Goal: Task Accomplishment & Management: Use online tool/utility

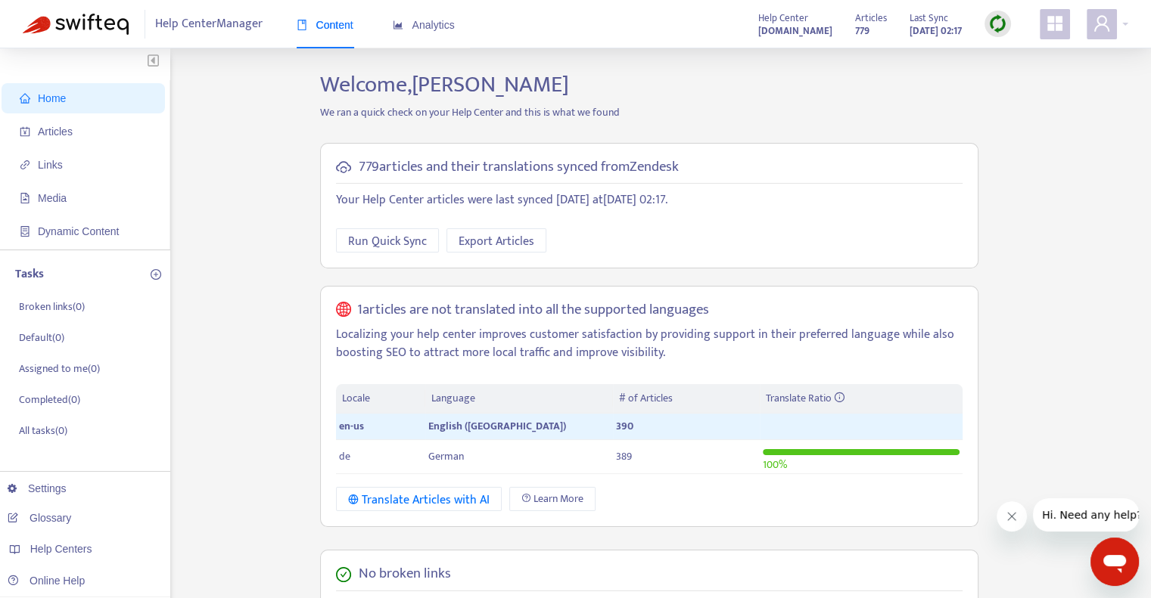
click at [999, 29] on img at bounding box center [997, 23] width 19 height 19
click at [1020, 73] on link "Full Sync" at bounding box center [1023, 78] width 54 height 17
click at [57, 166] on span "Links" at bounding box center [50, 165] width 25 height 12
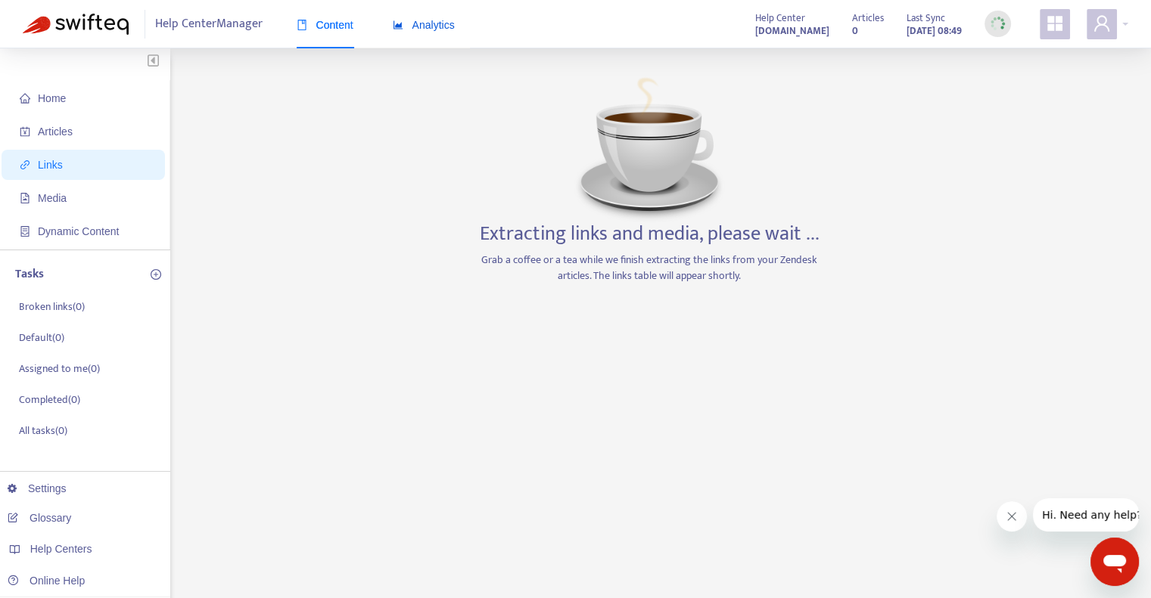
click at [418, 26] on span "Analytics" at bounding box center [424, 25] width 62 height 12
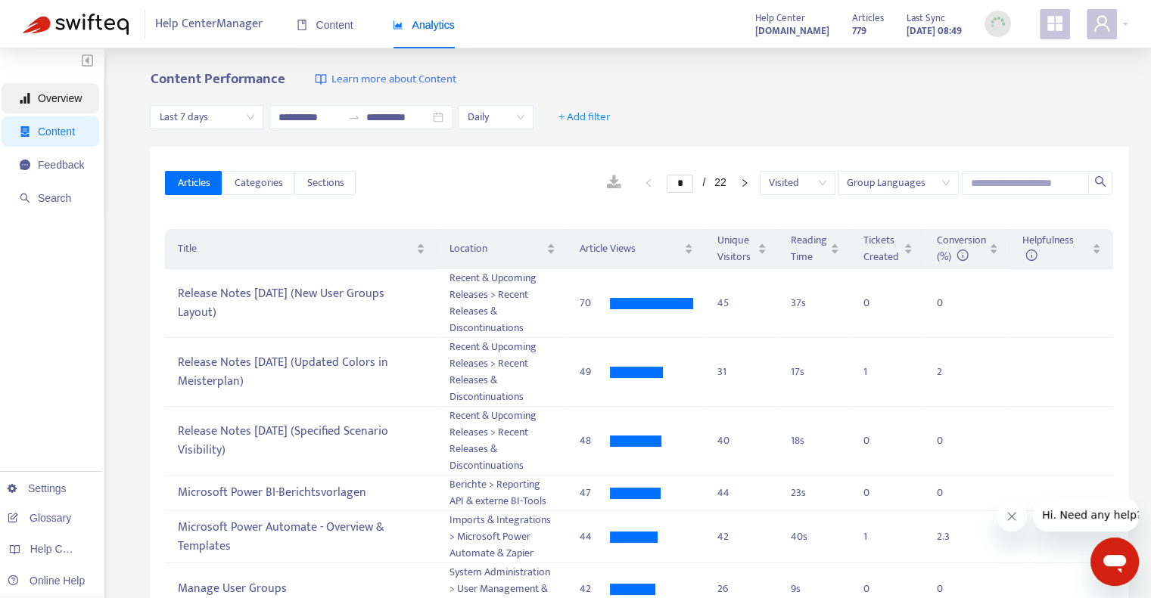
click at [55, 103] on span "Overview" at bounding box center [60, 98] width 44 height 12
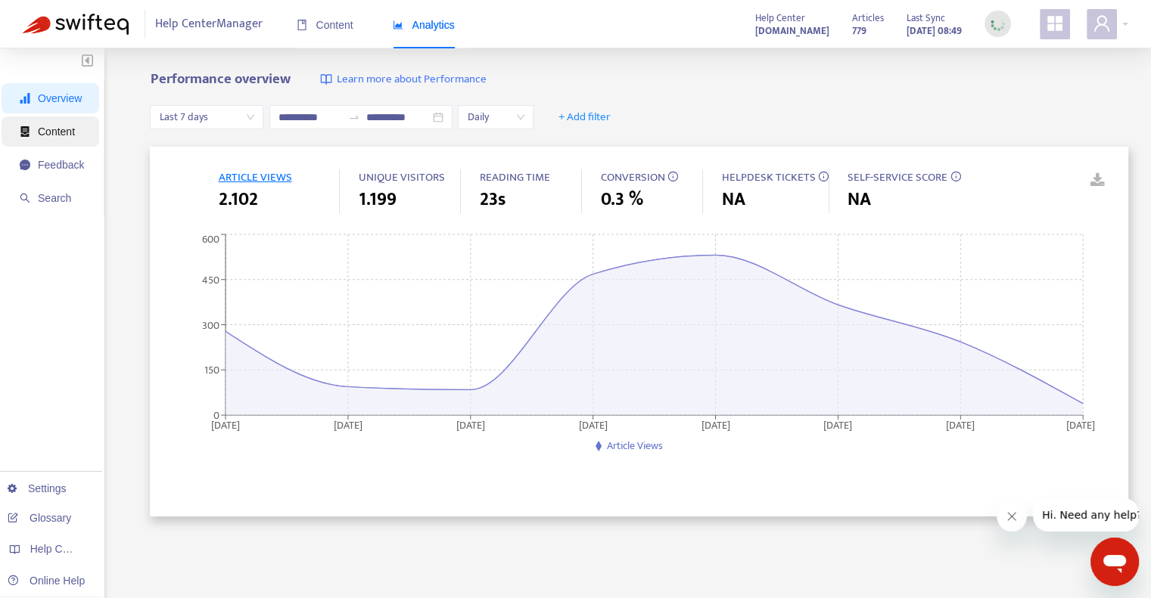
click at [57, 120] on span "Content" at bounding box center [52, 132] width 64 height 30
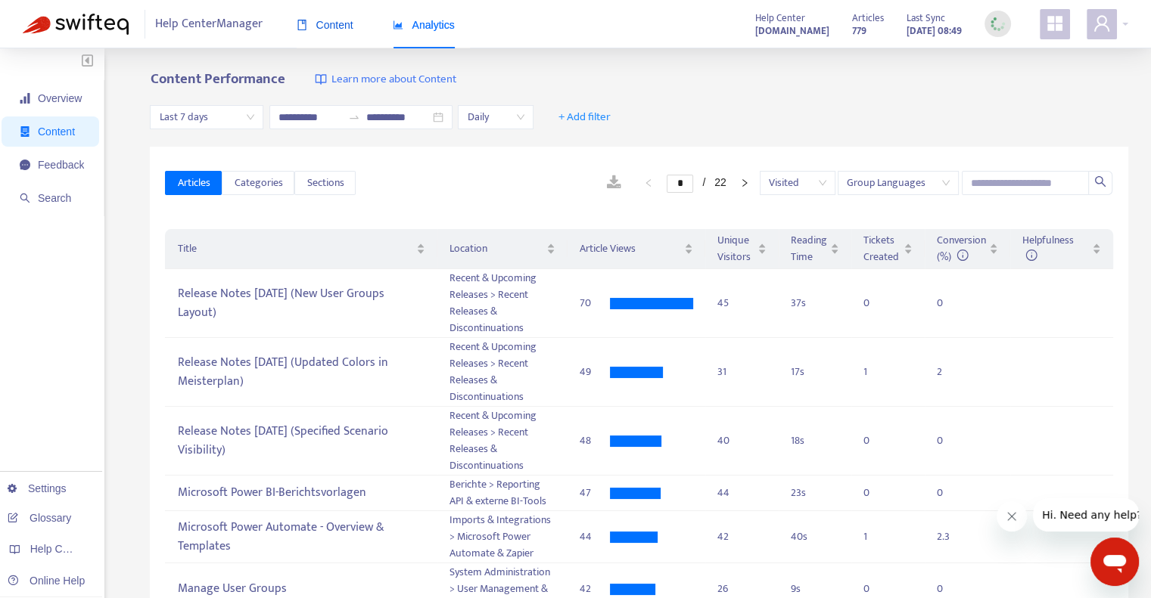
click at [314, 24] on span "Content" at bounding box center [325, 25] width 57 height 12
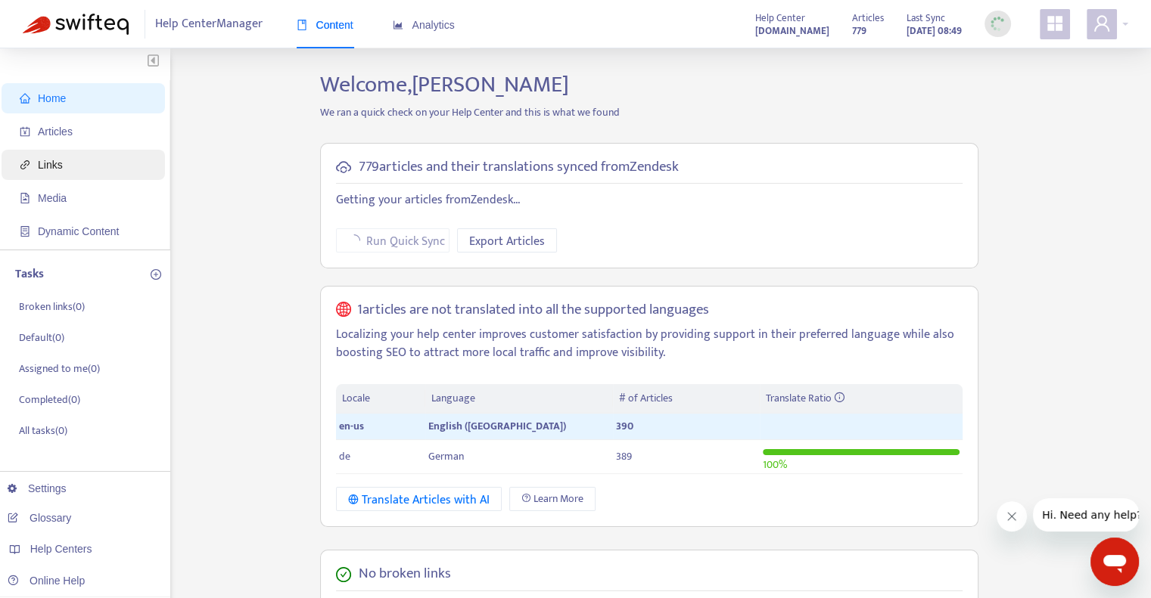
click at [80, 171] on span "Links" at bounding box center [86, 165] width 133 height 30
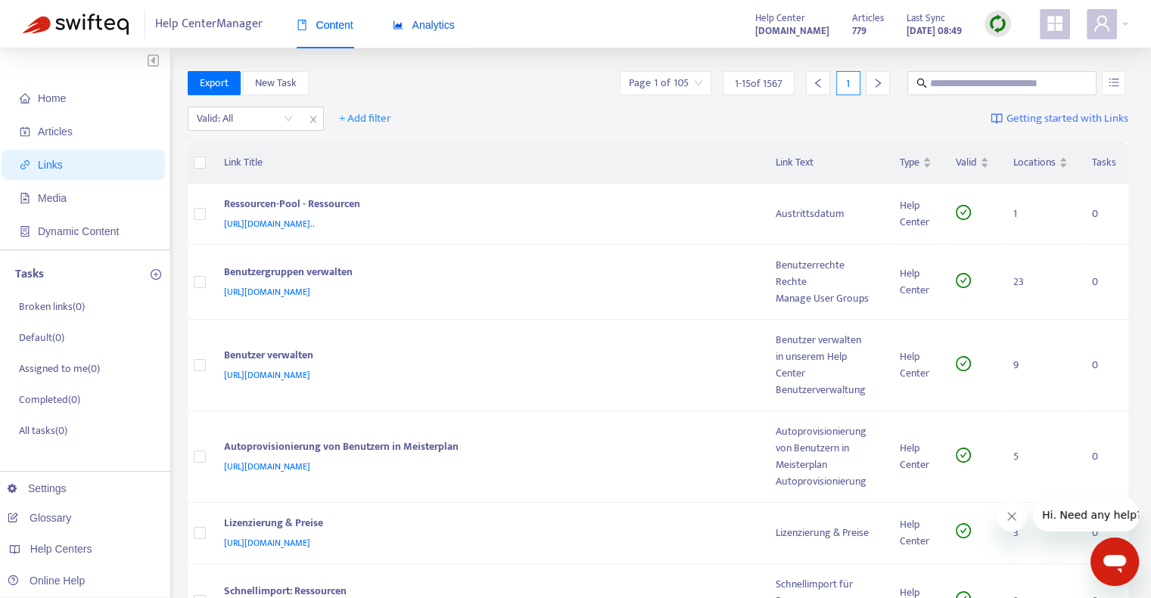
click at [418, 26] on span "Analytics" at bounding box center [424, 25] width 62 height 12
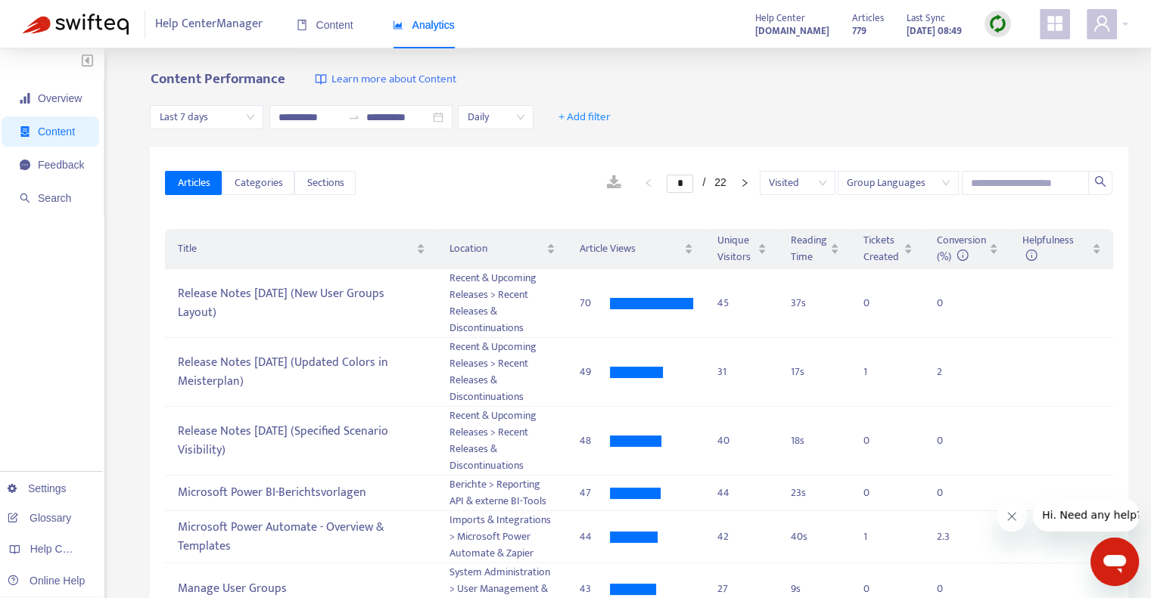
click at [998, 20] on img at bounding box center [997, 23] width 19 height 19
click at [1030, 79] on link "Full Sync" at bounding box center [1023, 78] width 54 height 17
click at [1043, 242] on span "Helpfulness" at bounding box center [1047, 248] width 51 height 34
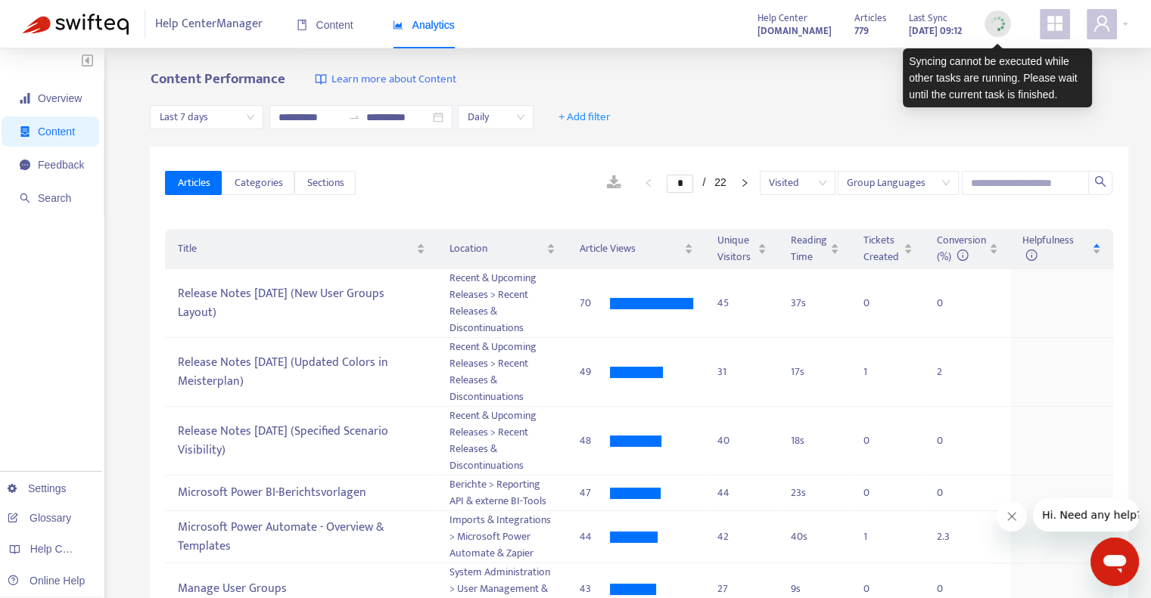
click at [1002, 25] on img at bounding box center [997, 23] width 19 height 19
